Goal: Communication & Community: Share content

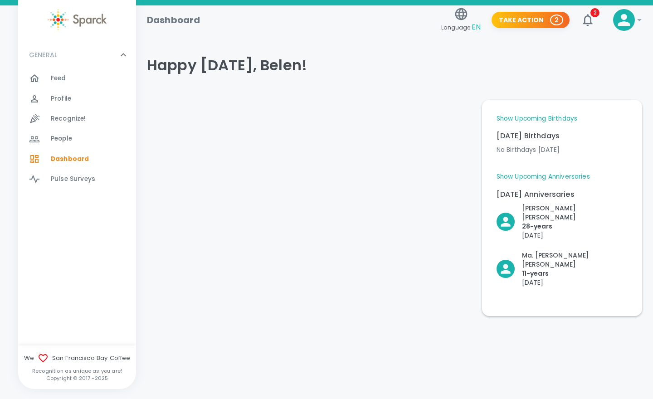
click at [554, 171] on div "Show Upcoming Birthdays [DATE] Birthdays No Birthdays [DATE] Upcoming Birthdays…" at bounding box center [561, 207] width 131 height 187
click at [554, 176] on link "Show Upcoming Anniversaries" at bounding box center [542, 176] width 93 height 9
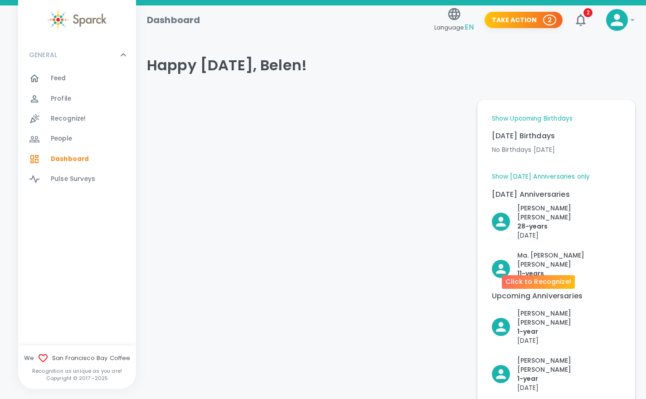
scroll to position [5, 0]
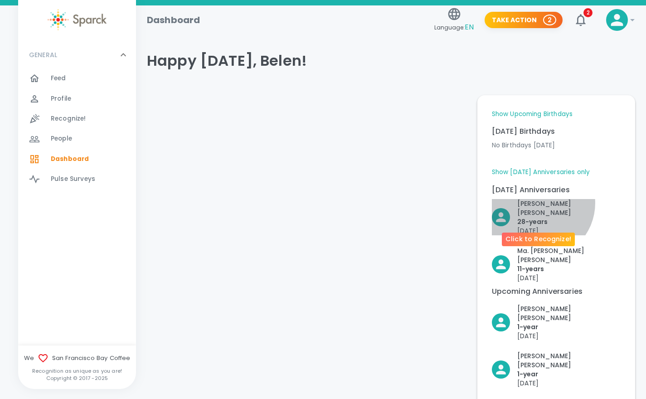
click at [538, 203] on p "[PERSON_NAME]" at bounding box center [568, 208] width 103 height 18
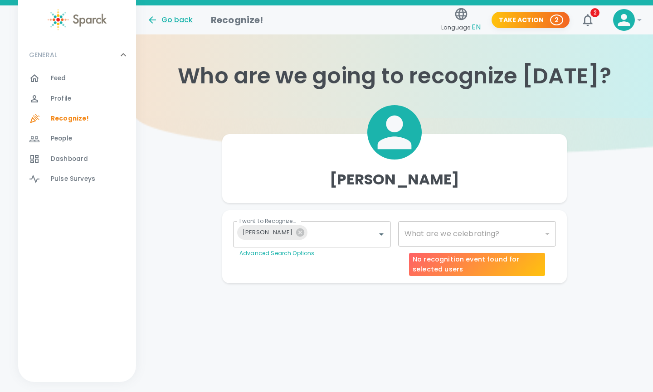
click at [450, 226] on div "​" at bounding box center [477, 233] width 158 height 25
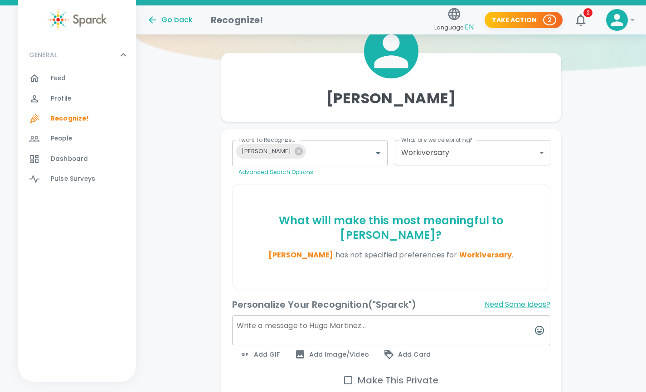
scroll to position [122, 0]
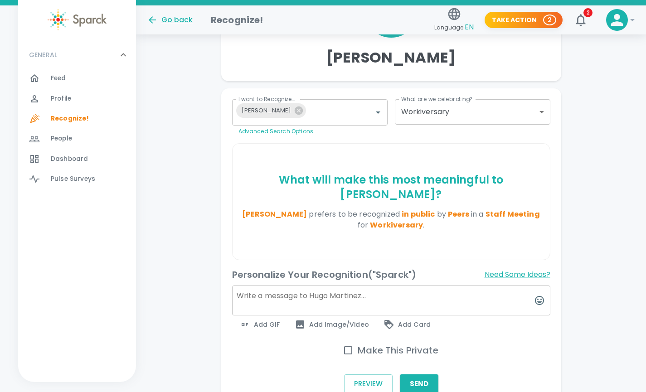
type input "2073"
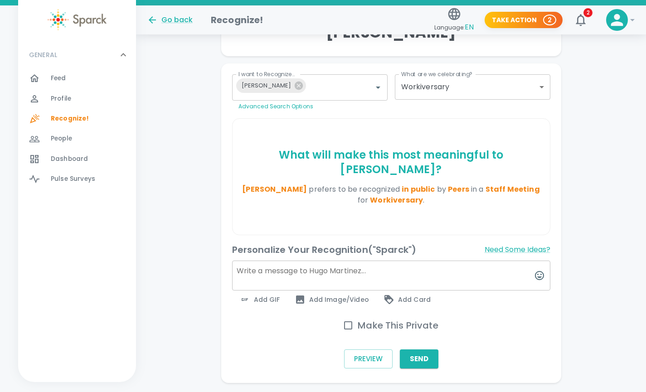
scroll to position [147, 0]
click at [350, 324] on input "Make This Private" at bounding box center [348, 324] width 19 height 19
checkbox input "false"
click at [296, 272] on textarea at bounding box center [391, 275] width 318 height 30
type textarea "f"
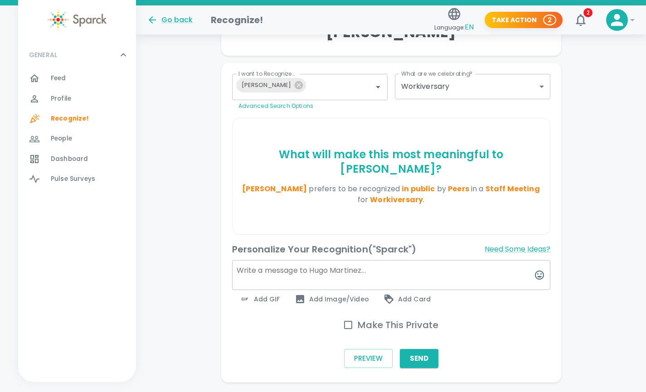
type textarea "H"
click at [253, 271] on textarea "Feliz 28 anos" at bounding box center [391, 275] width 318 height 30
click at [290, 270] on textarea "Feliz 28 anos" at bounding box center [391, 275] width 318 height 30
paste textarea "feliz aniversario de trabajo"
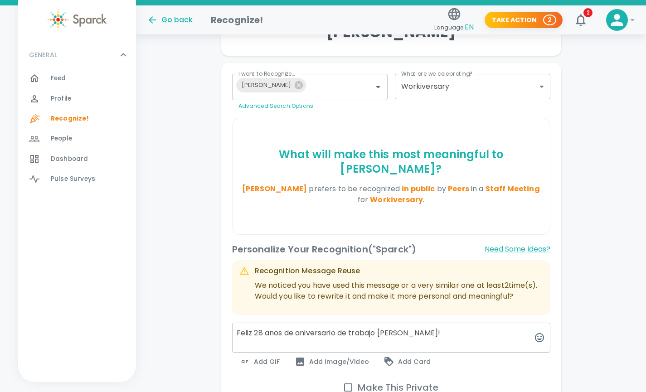
type textarea "Feliz 28 anos de aniversario de trabajo [PERSON_NAME]!"
click at [316, 367] on span "Add Image/Video" at bounding box center [332, 361] width 74 height 11
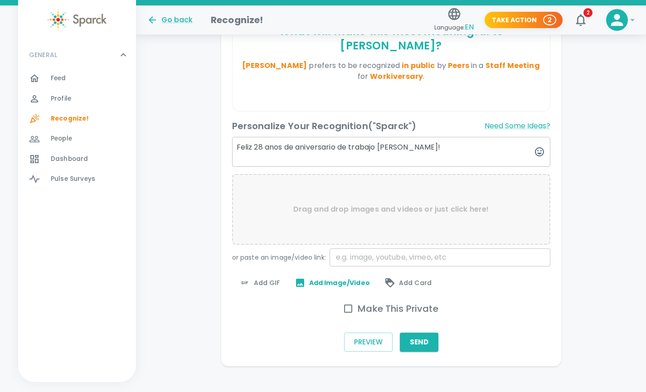
scroll to position [281, 0]
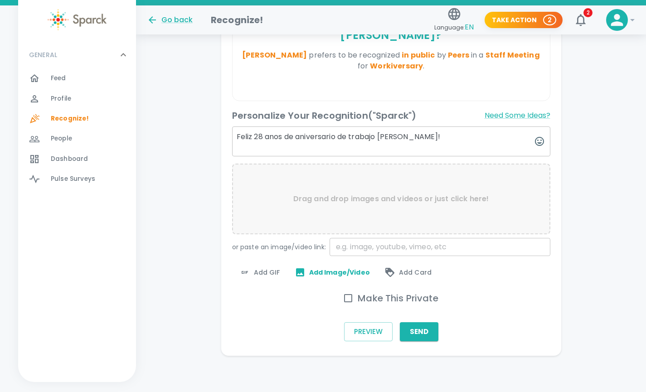
click at [261, 267] on span "Add GIF" at bounding box center [259, 272] width 41 height 11
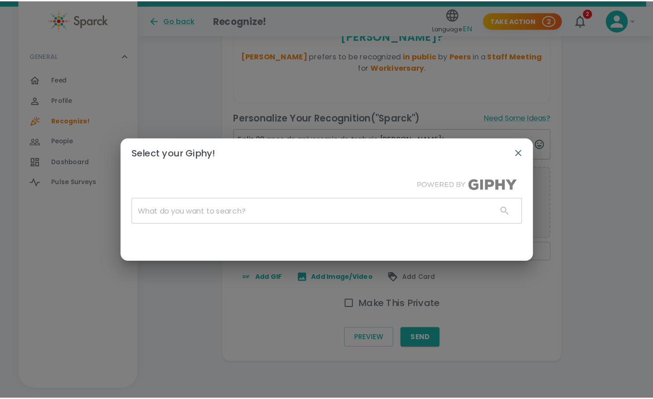
scroll to position [274, 0]
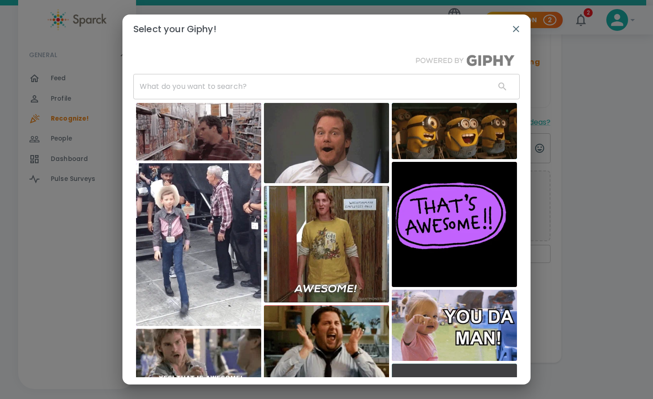
click at [246, 76] on input "text" at bounding box center [310, 86] width 354 height 25
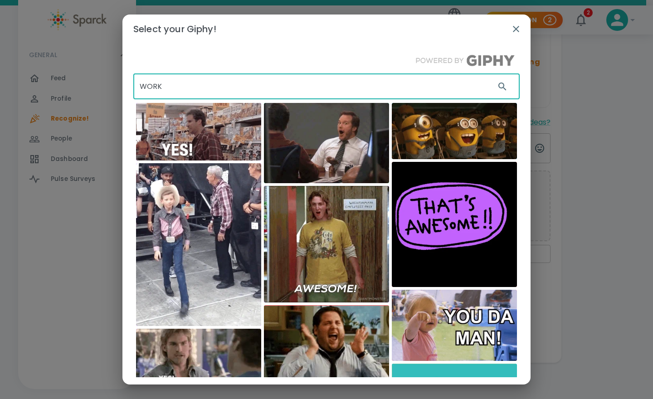
click at [176, 85] on input "WORK" at bounding box center [310, 86] width 354 height 25
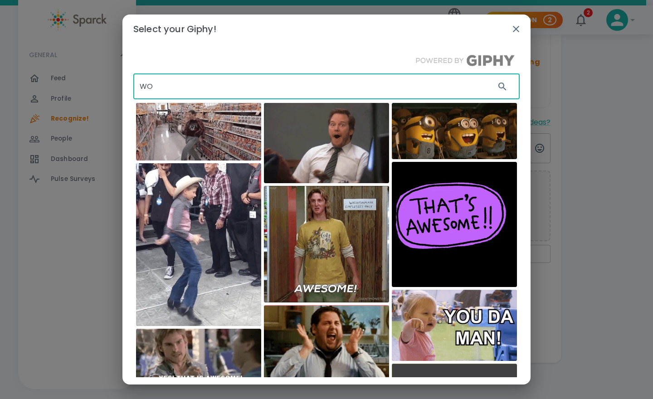
type input "W"
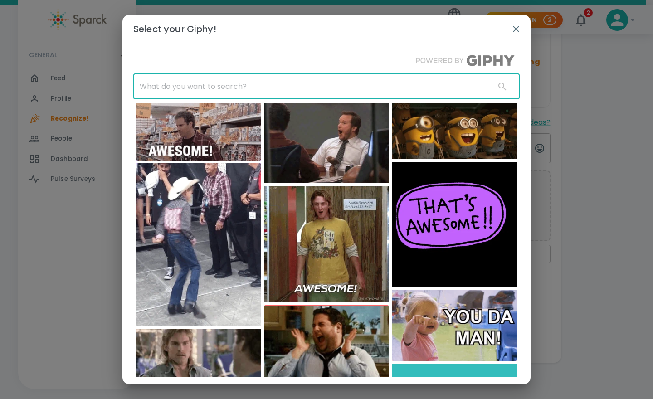
paste input "feliz aniversario de trabajo"
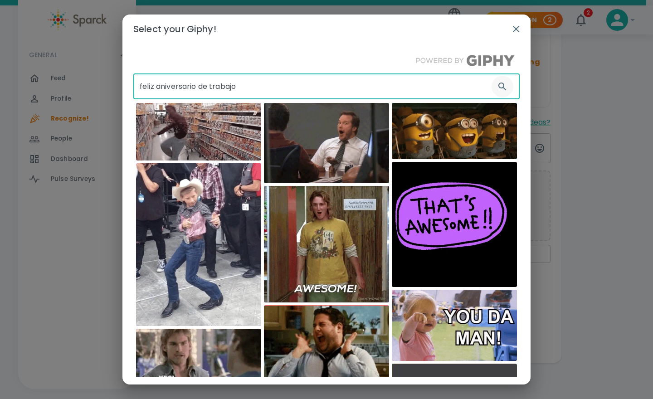
click at [498, 83] on icon "button" at bounding box center [502, 86] width 8 height 8
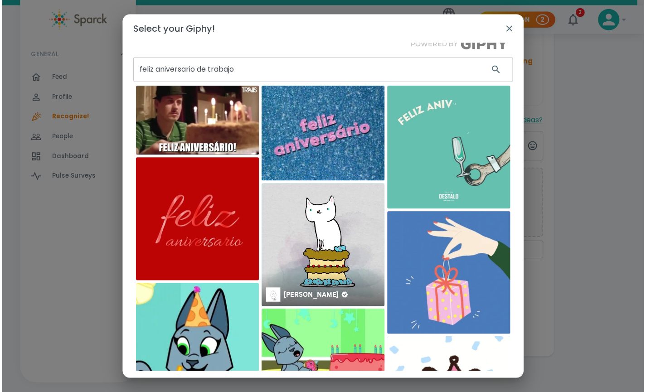
scroll to position [0, 0]
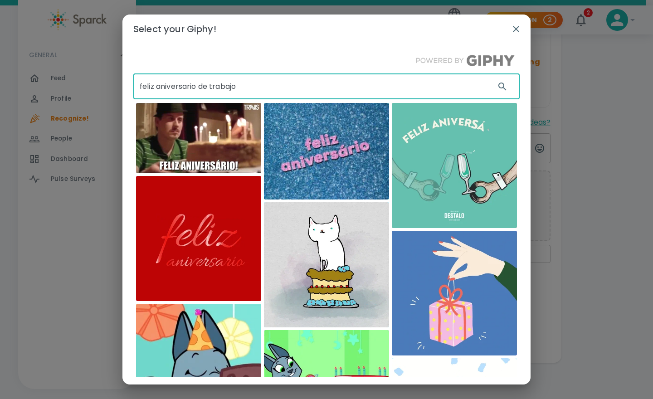
click at [254, 82] on input "feliz aniversario de trabajo" at bounding box center [310, 86] width 354 height 25
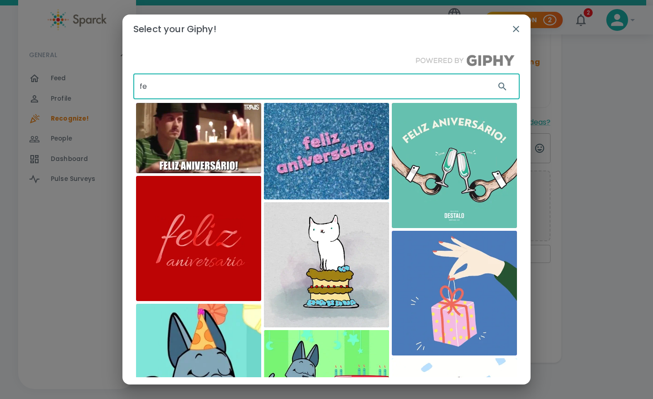
type input "f"
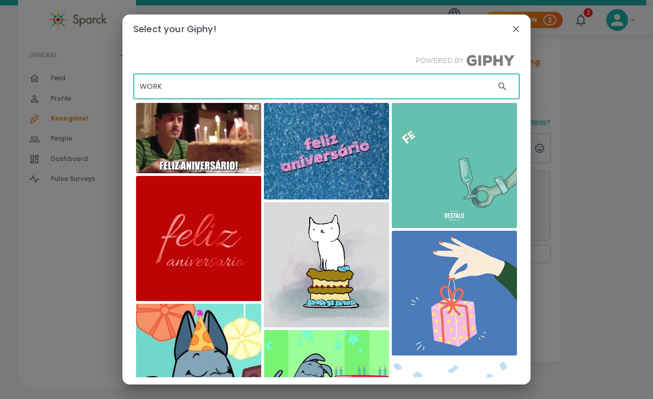
paste input "anniversary"
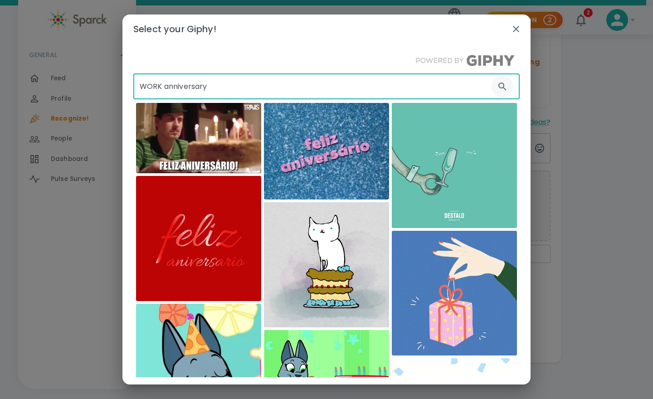
type input "WORK anniversary"
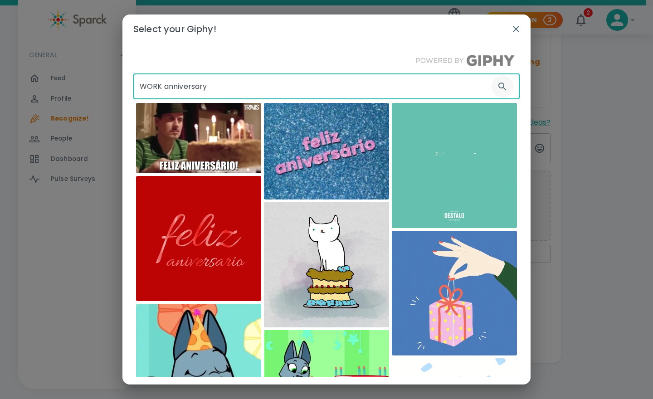
click at [497, 83] on icon "button" at bounding box center [502, 86] width 11 height 11
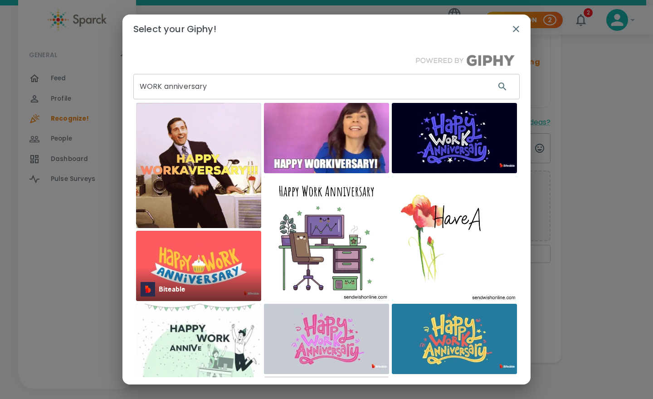
click at [207, 270] on img at bounding box center [198, 266] width 125 height 70
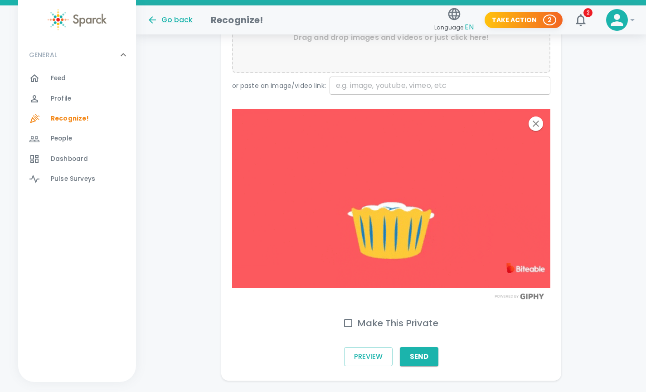
scroll to position [443, 0]
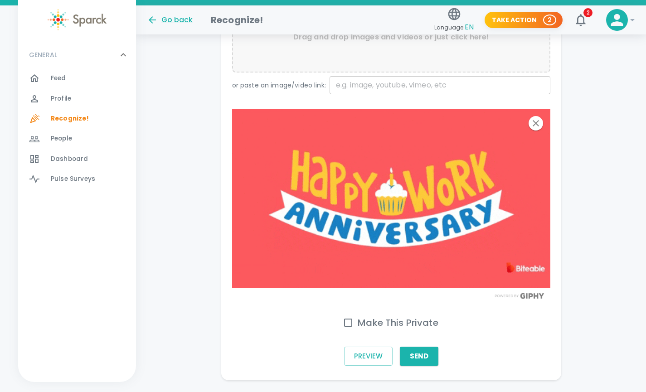
click at [348, 322] on input "Make This Private" at bounding box center [348, 322] width 19 height 19
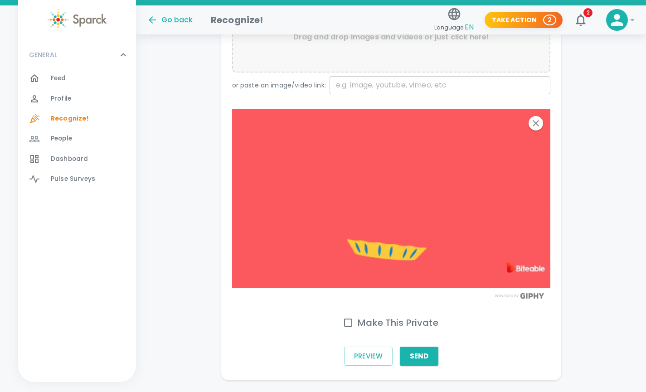
checkbox input "true"
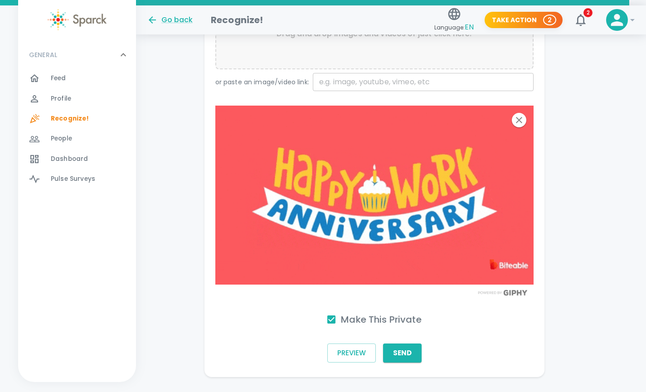
scroll to position [467, 17]
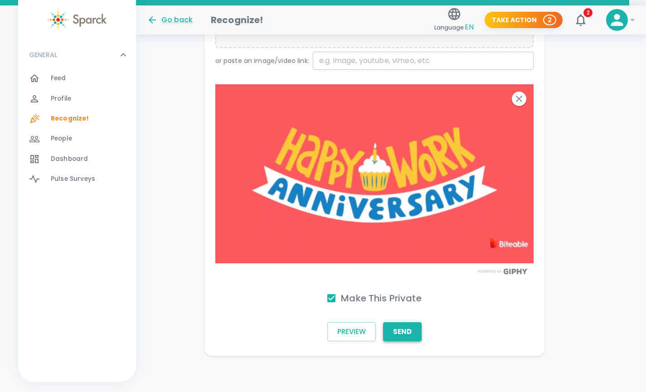
click at [400, 332] on button "Send" at bounding box center [402, 331] width 39 height 19
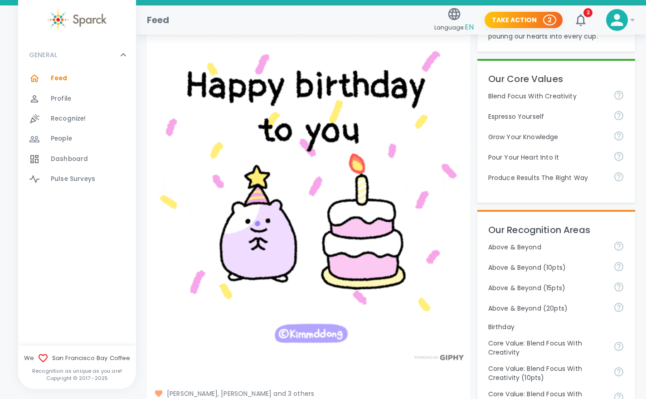
scroll to position [164, 0]
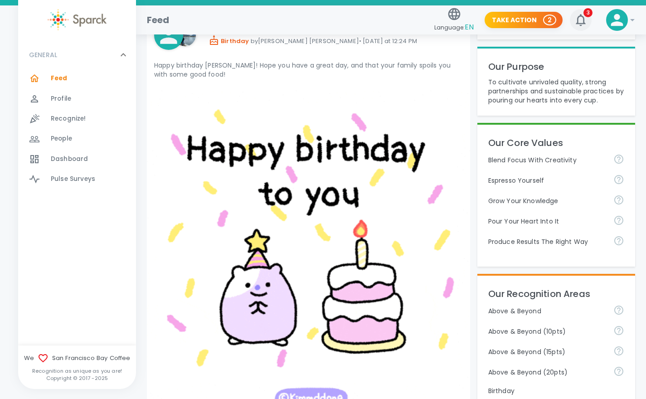
click at [579, 16] on icon "button" at bounding box center [581, 20] width 10 height 12
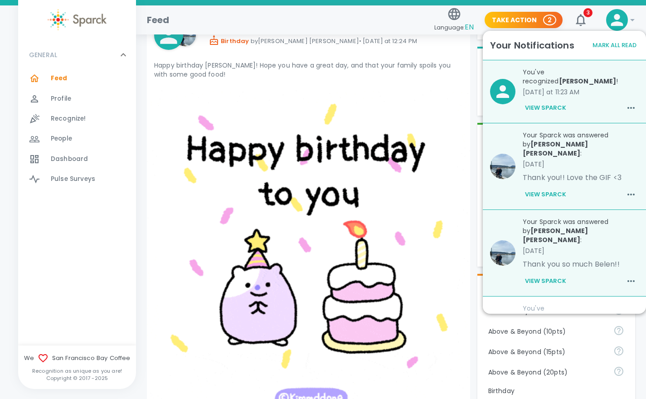
click at [553, 273] on button "View Sparck" at bounding box center [546, 280] width 46 height 15
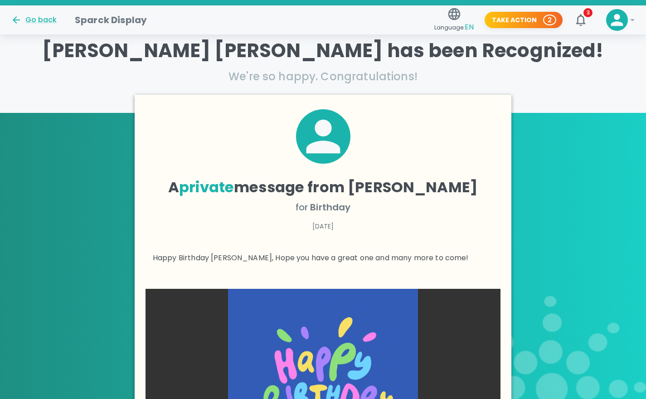
scroll to position [111, 0]
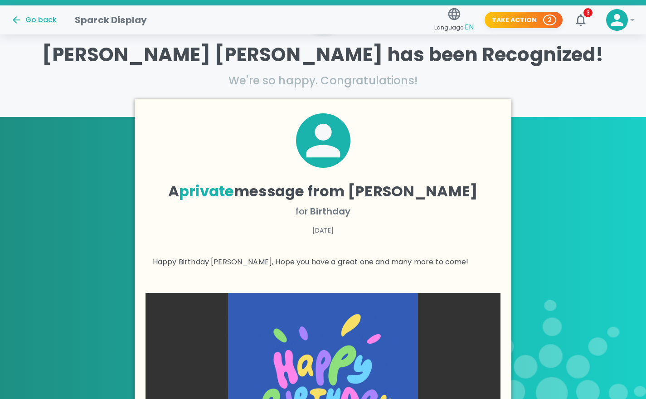
click at [43, 21] on div "Go back" at bounding box center [34, 20] width 46 height 11
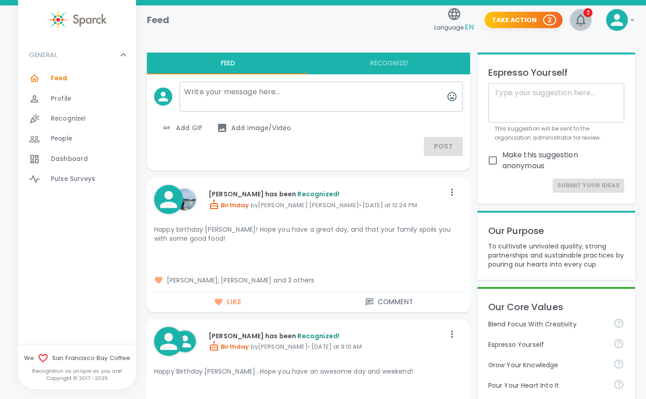
click at [581, 15] on icon "button" at bounding box center [581, 20] width 10 height 12
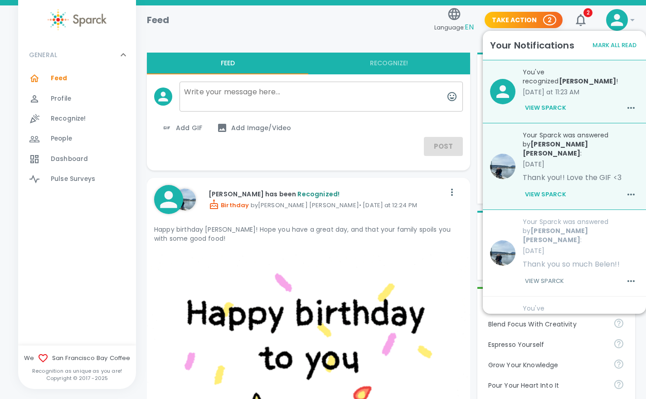
click at [536, 187] on button "View Sparck" at bounding box center [546, 194] width 46 height 15
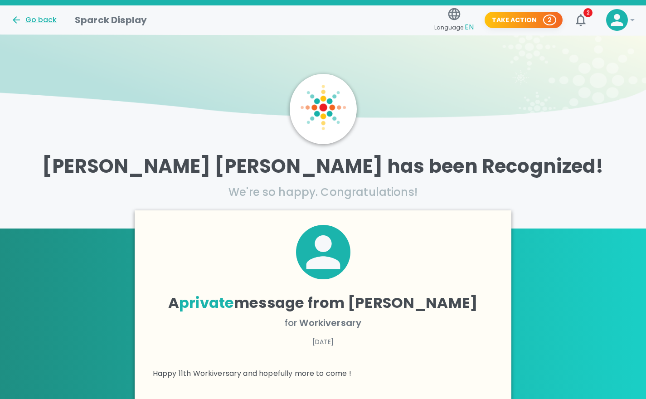
click at [39, 19] on div "Go back" at bounding box center [34, 20] width 46 height 11
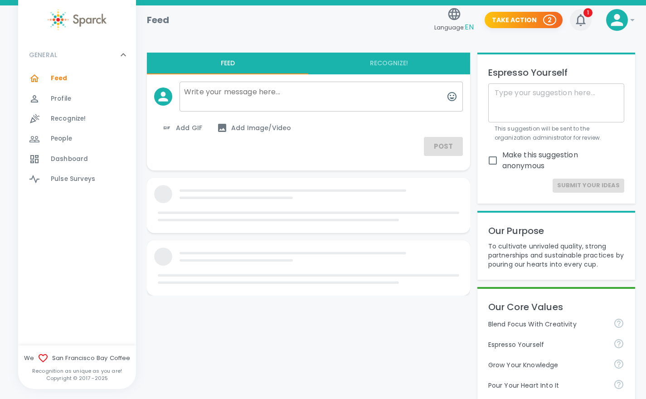
click at [581, 18] on icon "button" at bounding box center [580, 20] width 15 height 15
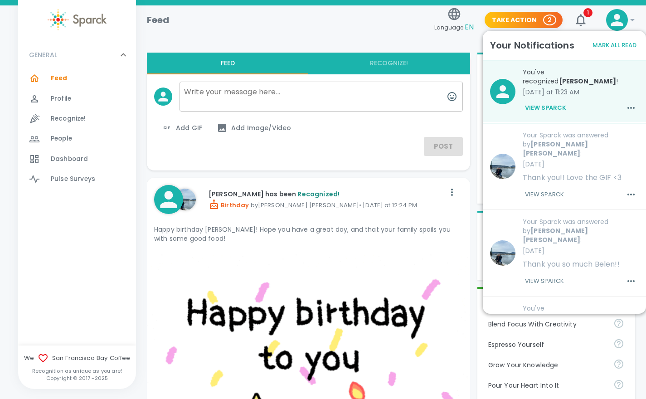
click at [549, 106] on button "View Sparck" at bounding box center [546, 107] width 46 height 15
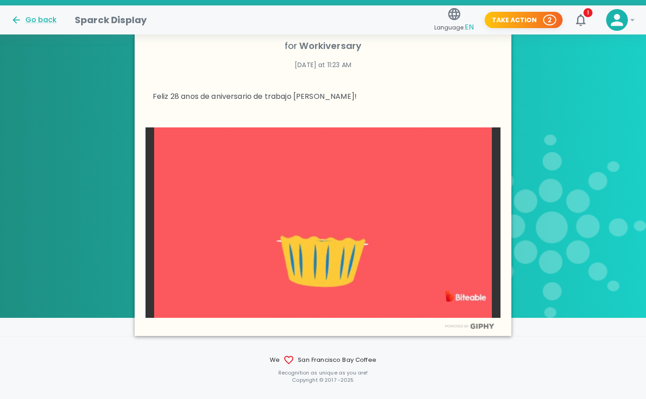
scroll to position [279, 0]
